Goal: Find specific page/section: Find specific page/section

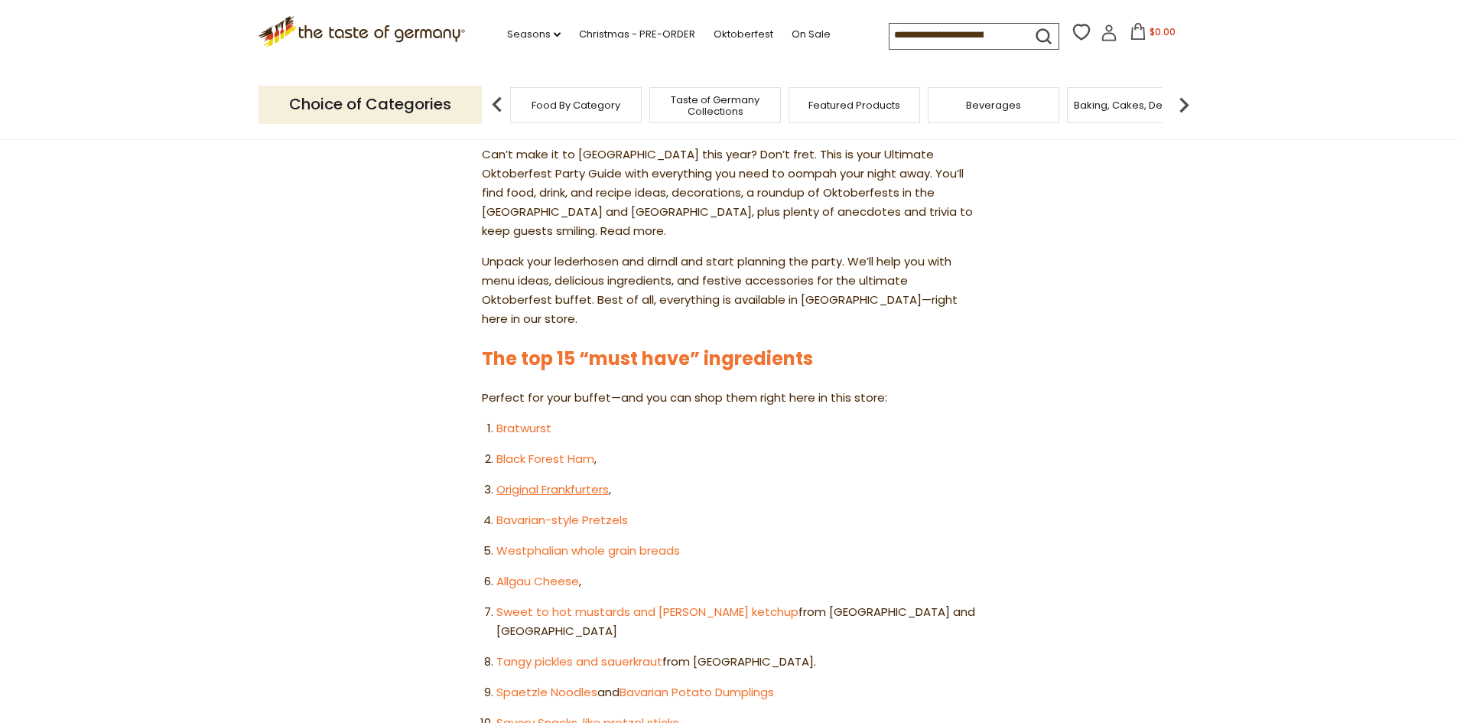
click at [546, 481] on link "Original Frankfurters" at bounding box center [552, 489] width 112 height 16
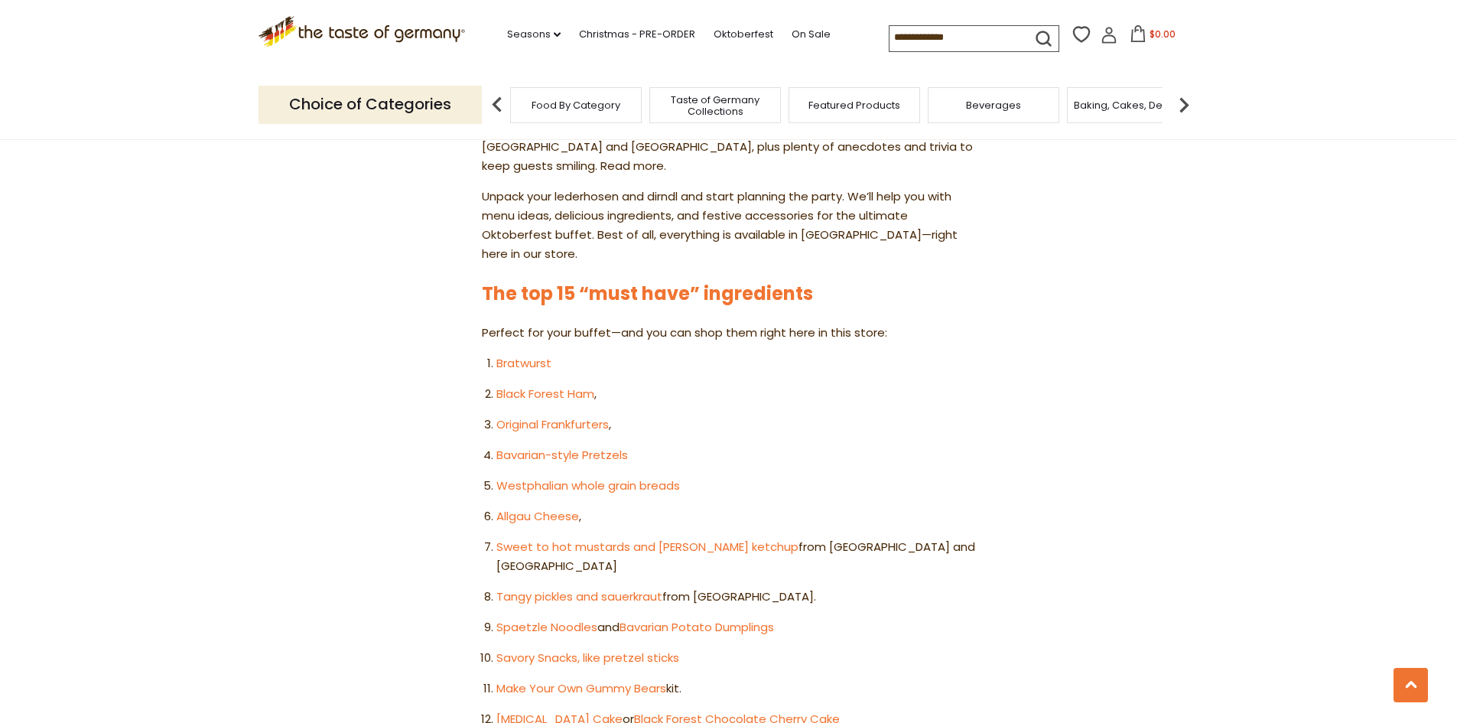
scroll to position [891, 0]
